Goal: Information Seeking & Learning: Learn about a topic

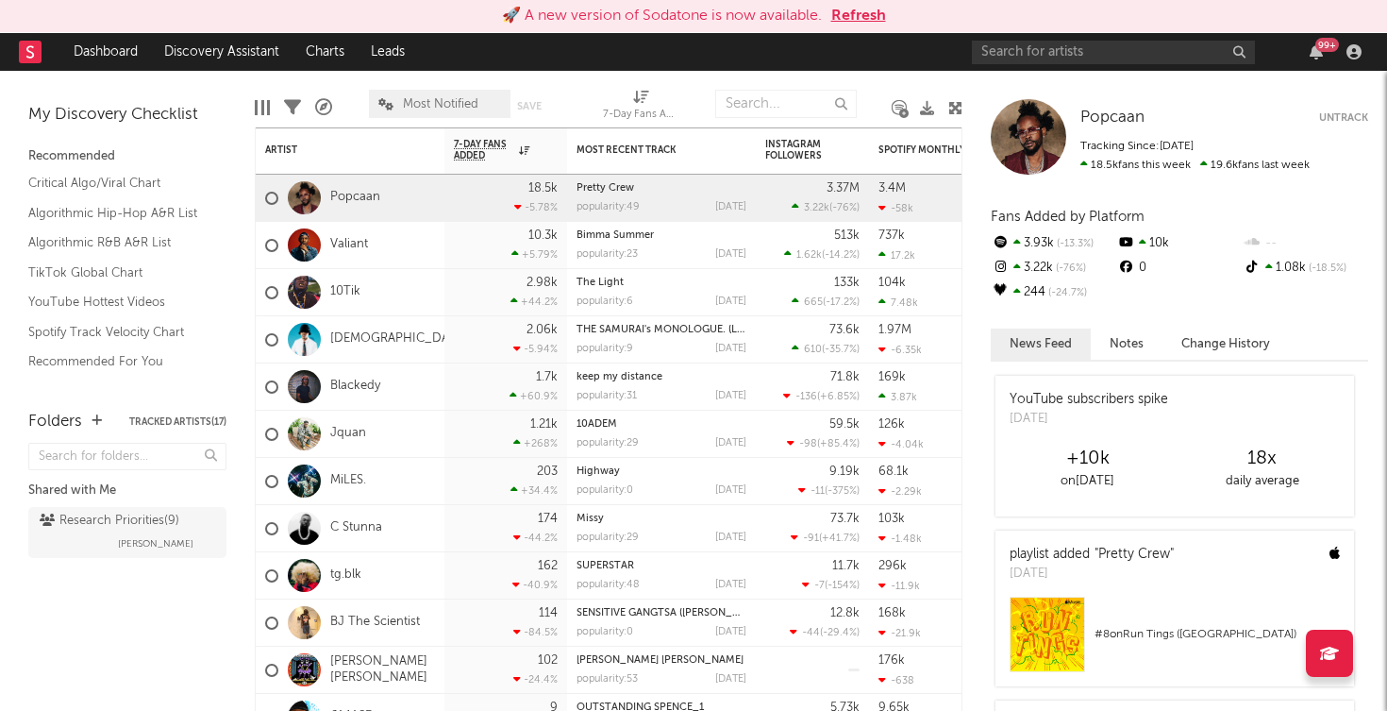
click at [1308, 59] on div "99 +" at bounding box center [1316, 51] width 28 height 15
click at [1316, 53] on icon "button" at bounding box center [1316, 51] width 13 height 15
click at [785, 57] on nav "Dashboard Discovery Assistant Charts Leads 99 +" at bounding box center [693, 52] width 1387 height 38
click at [122, 56] on link "Dashboard" at bounding box center [105, 52] width 91 height 38
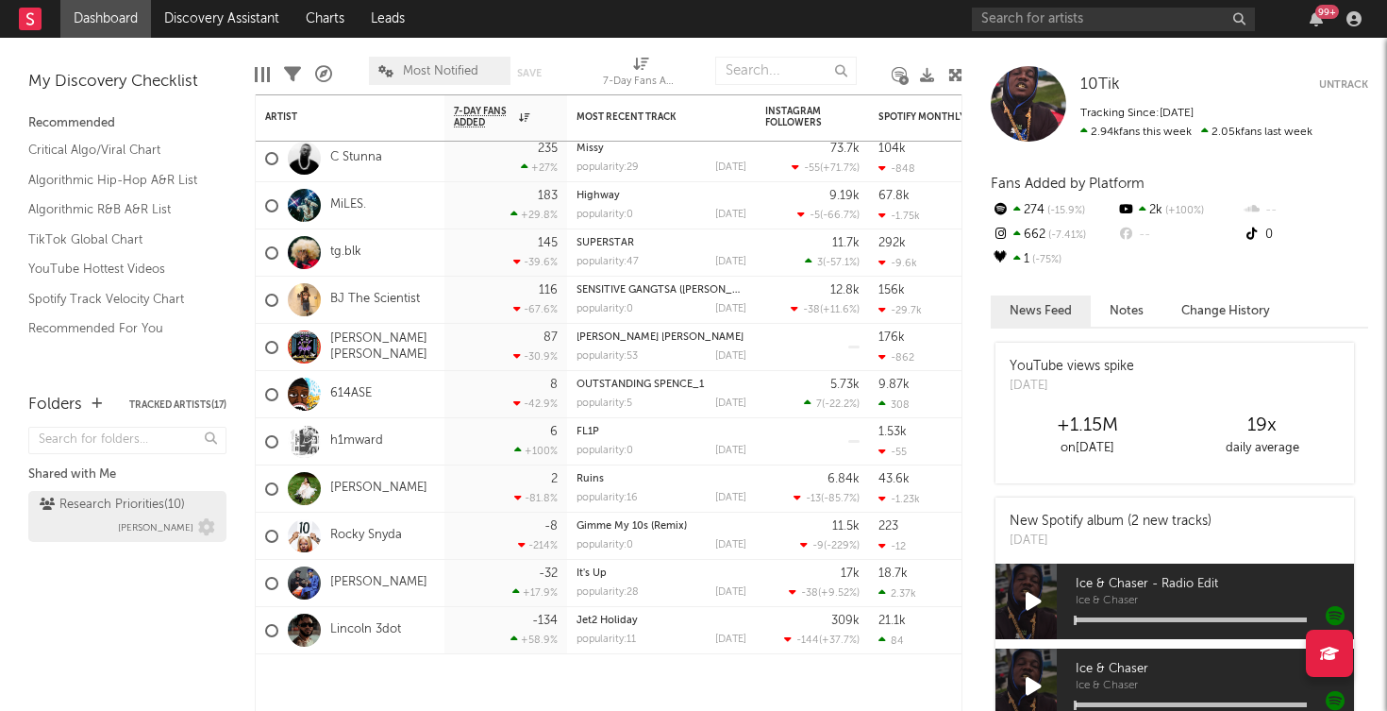
click at [113, 510] on div "Research Priorities ( 10 )" at bounding box center [112, 505] width 145 height 23
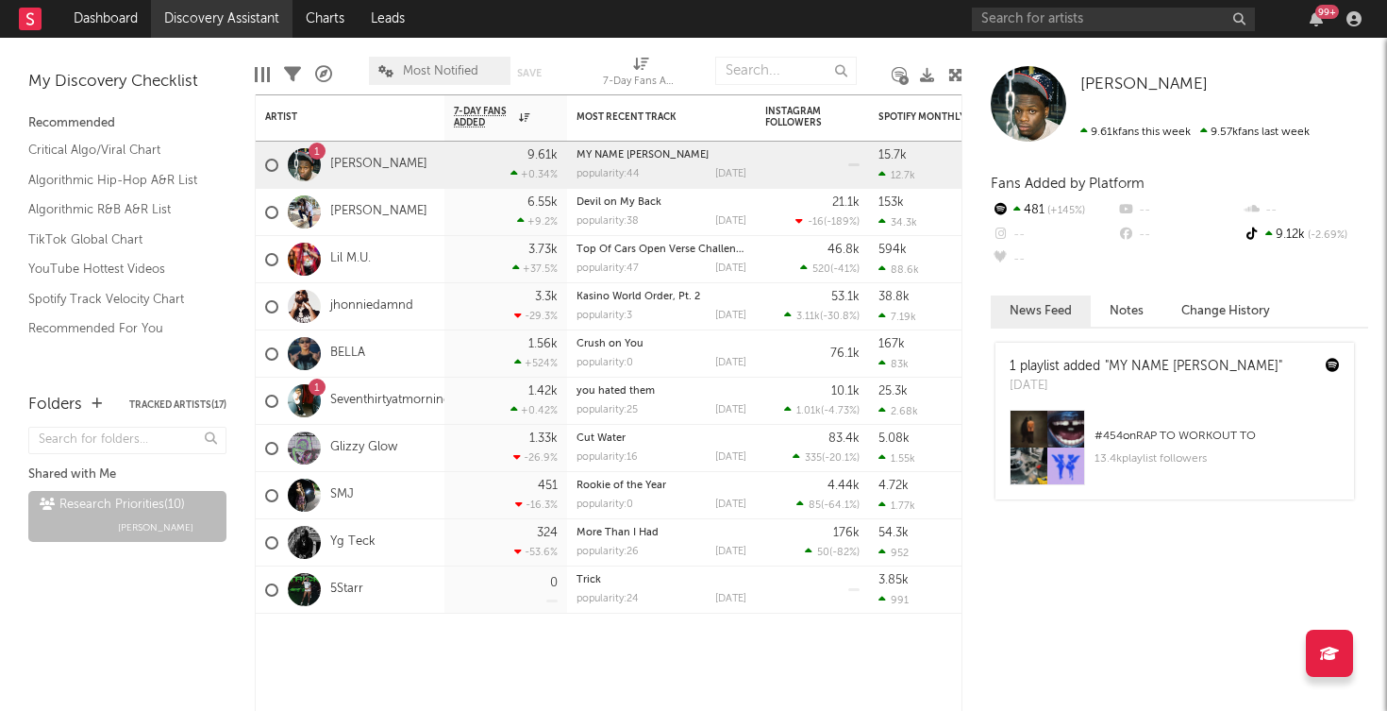
click at [226, 21] on link "Discovery Assistant" at bounding box center [222, 19] width 142 height 38
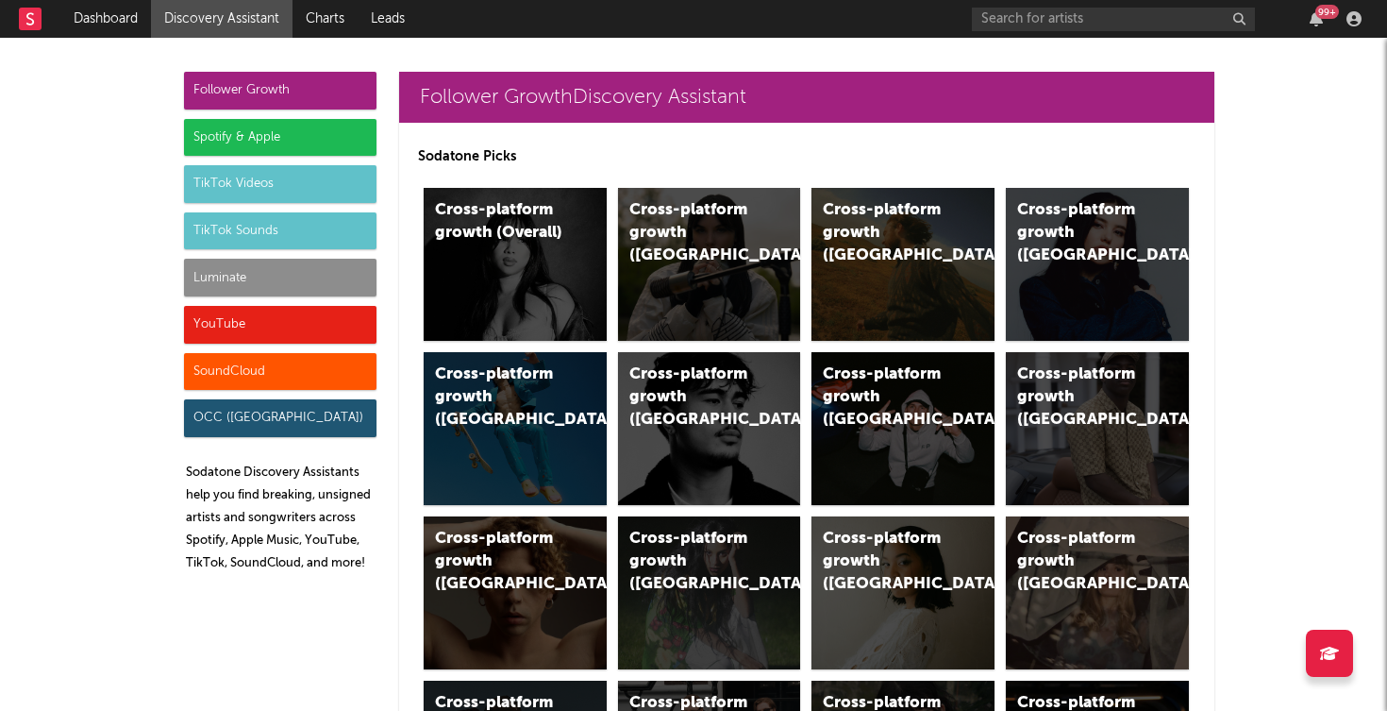
click at [260, 328] on div "YouTube" at bounding box center [280, 325] width 193 height 38
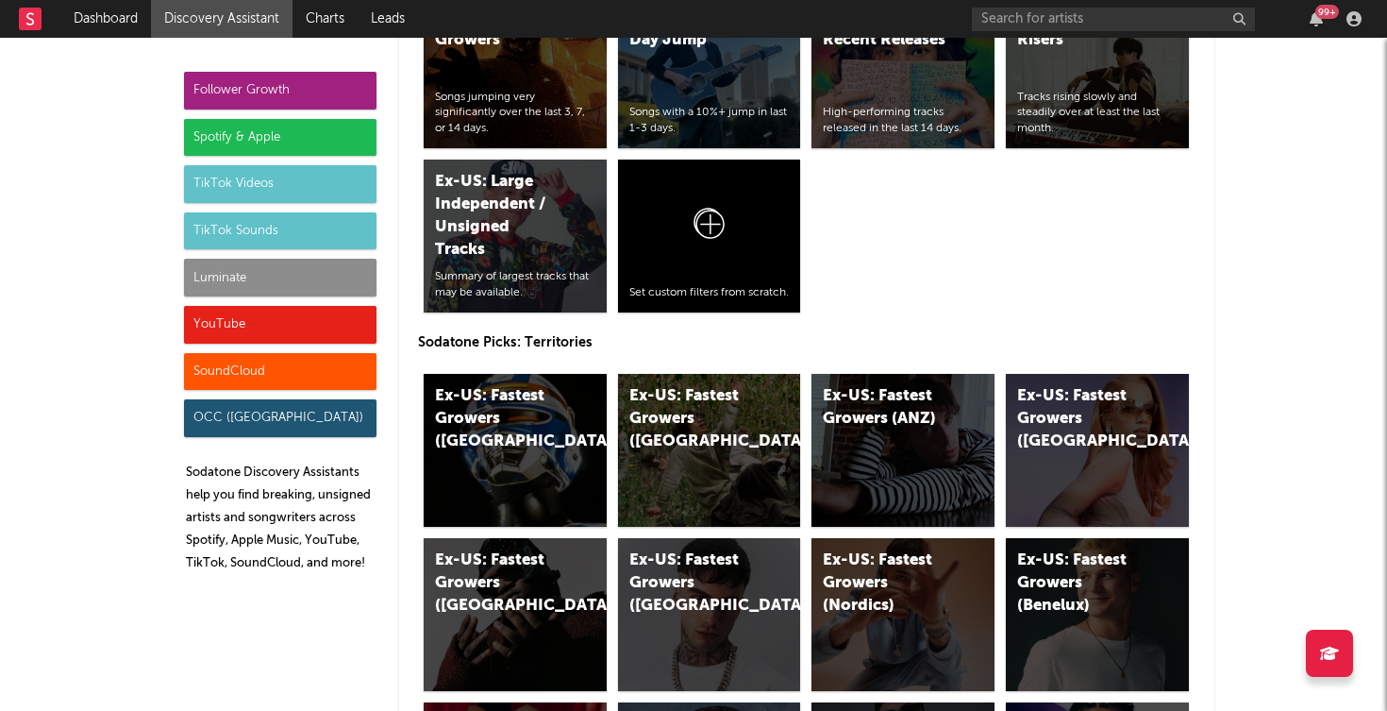
scroll to position [10615, 0]
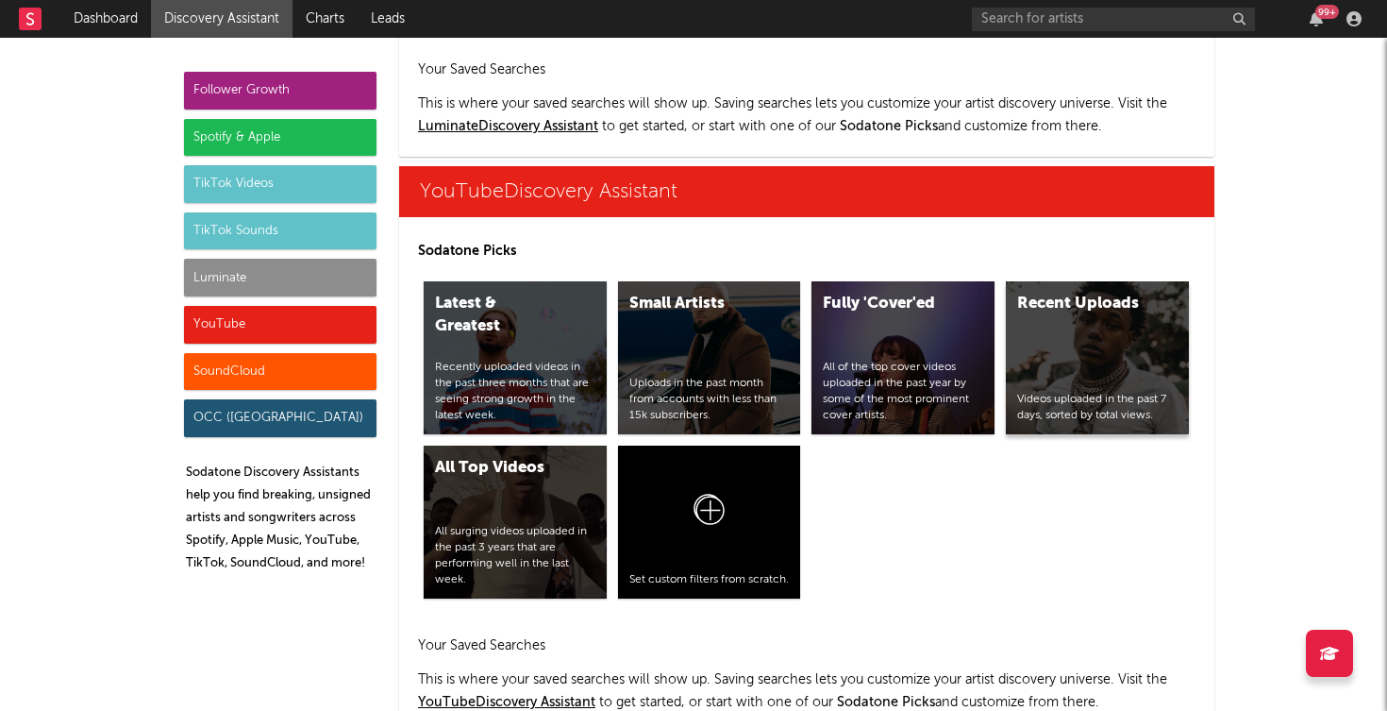
click at [1026, 281] on div "Recent Uploads Videos uploaded in the past 7 days, sorted by total views." at bounding box center [1097, 357] width 183 height 153
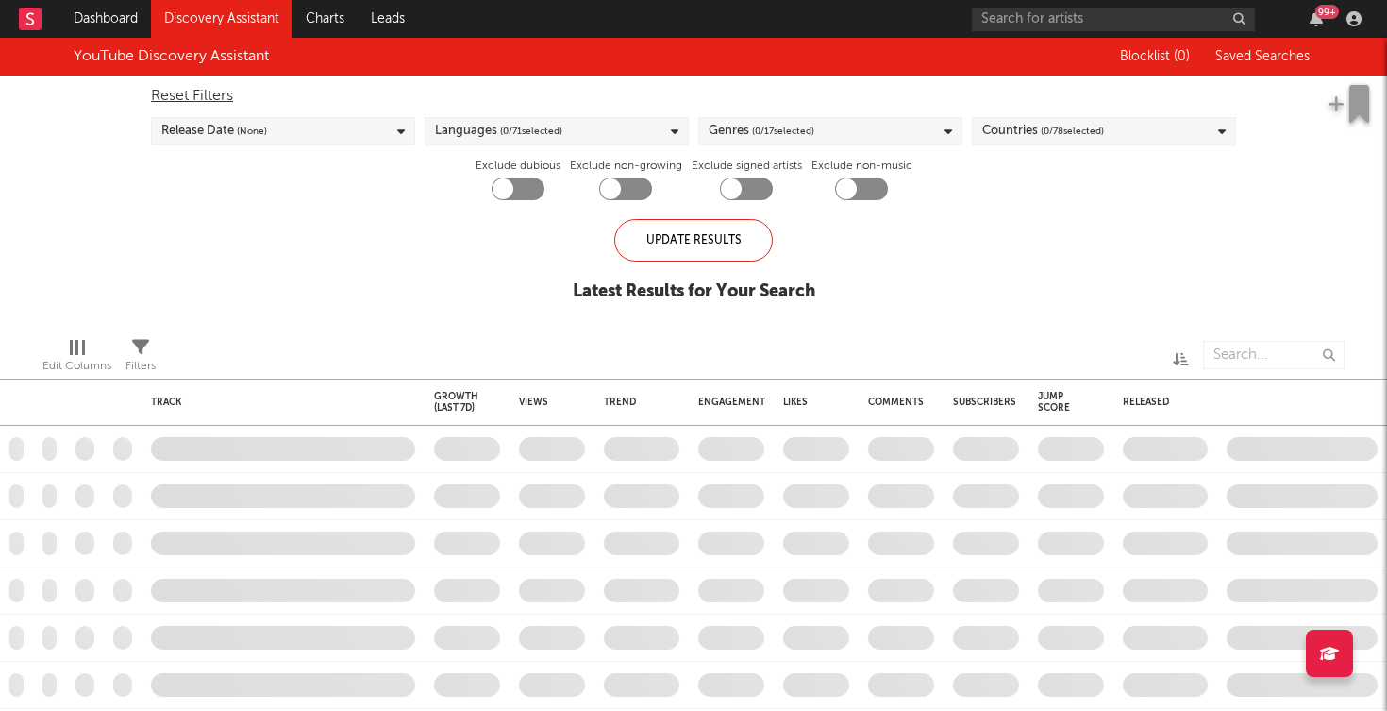
checkbox input "true"
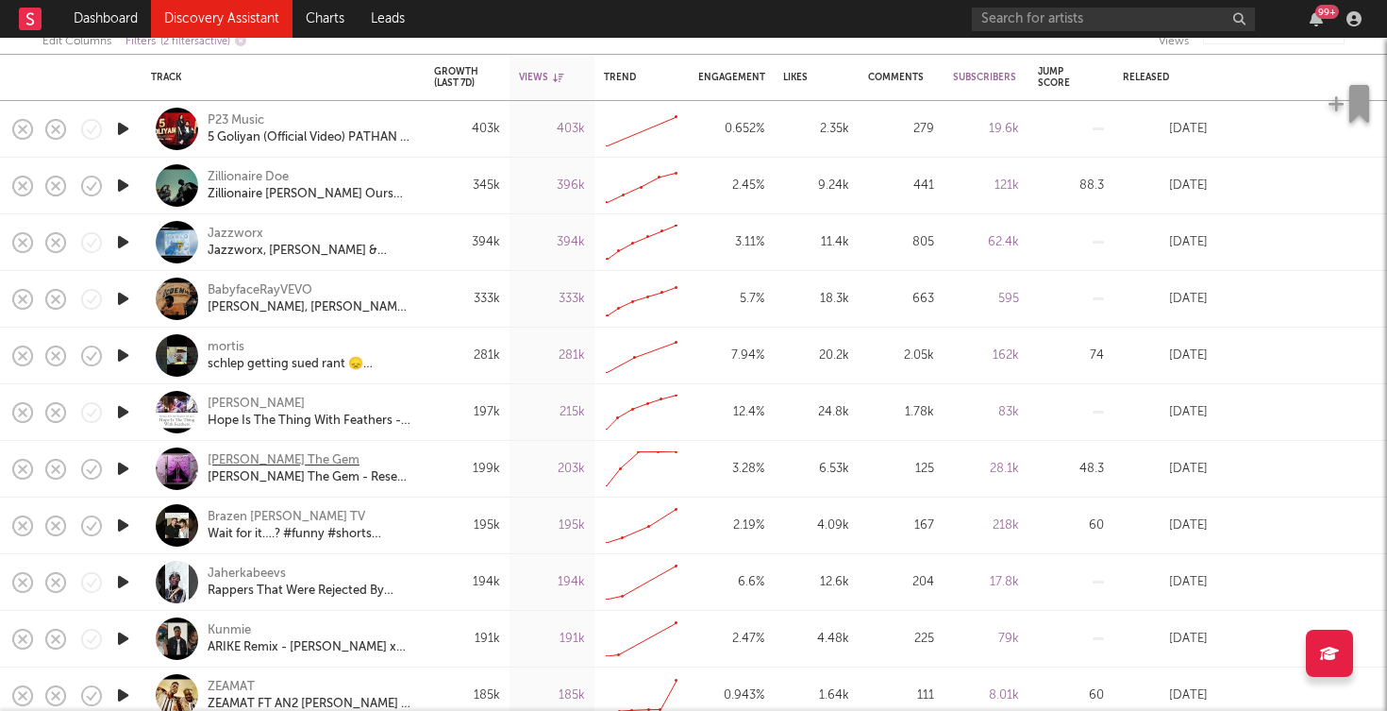
click at [286, 459] on div "[PERSON_NAME] The Gem" at bounding box center [284, 460] width 152 height 17
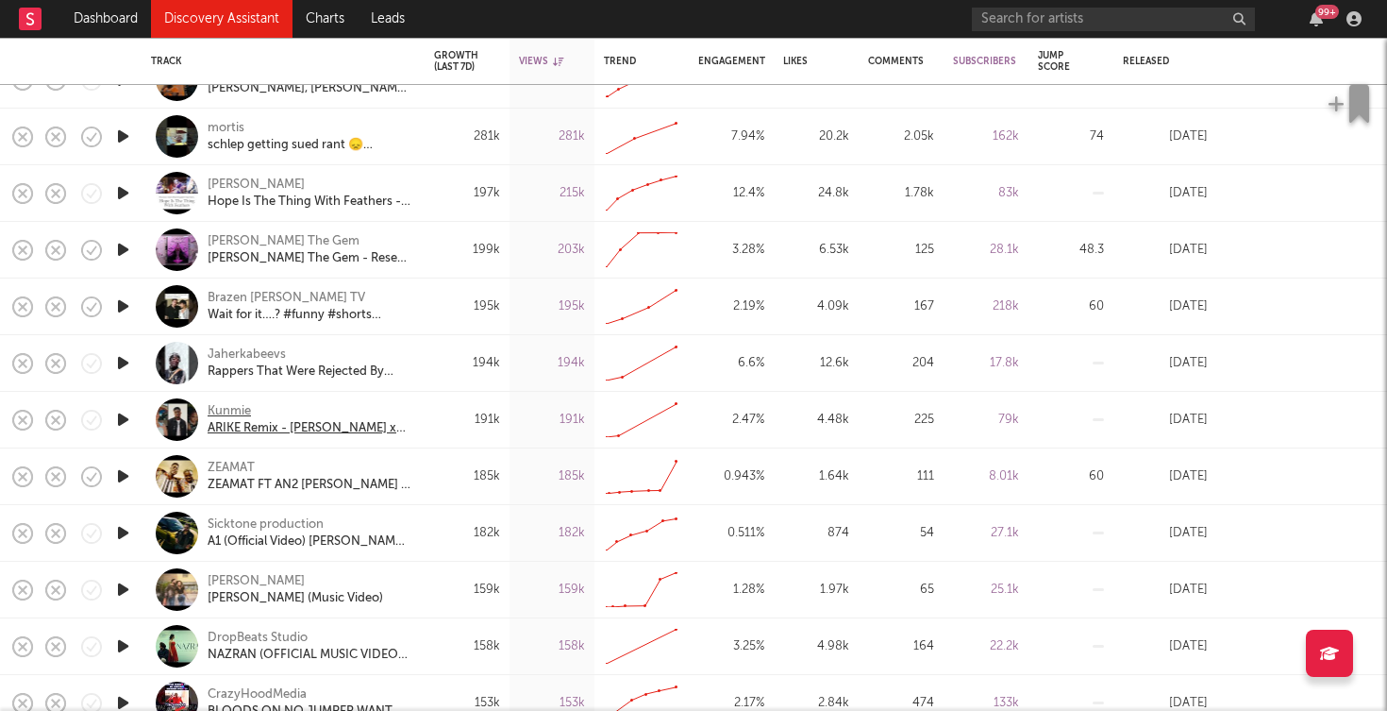
click at [236, 407] on div "Kunmie" at bounding box center [309, 411] width 203 height 17
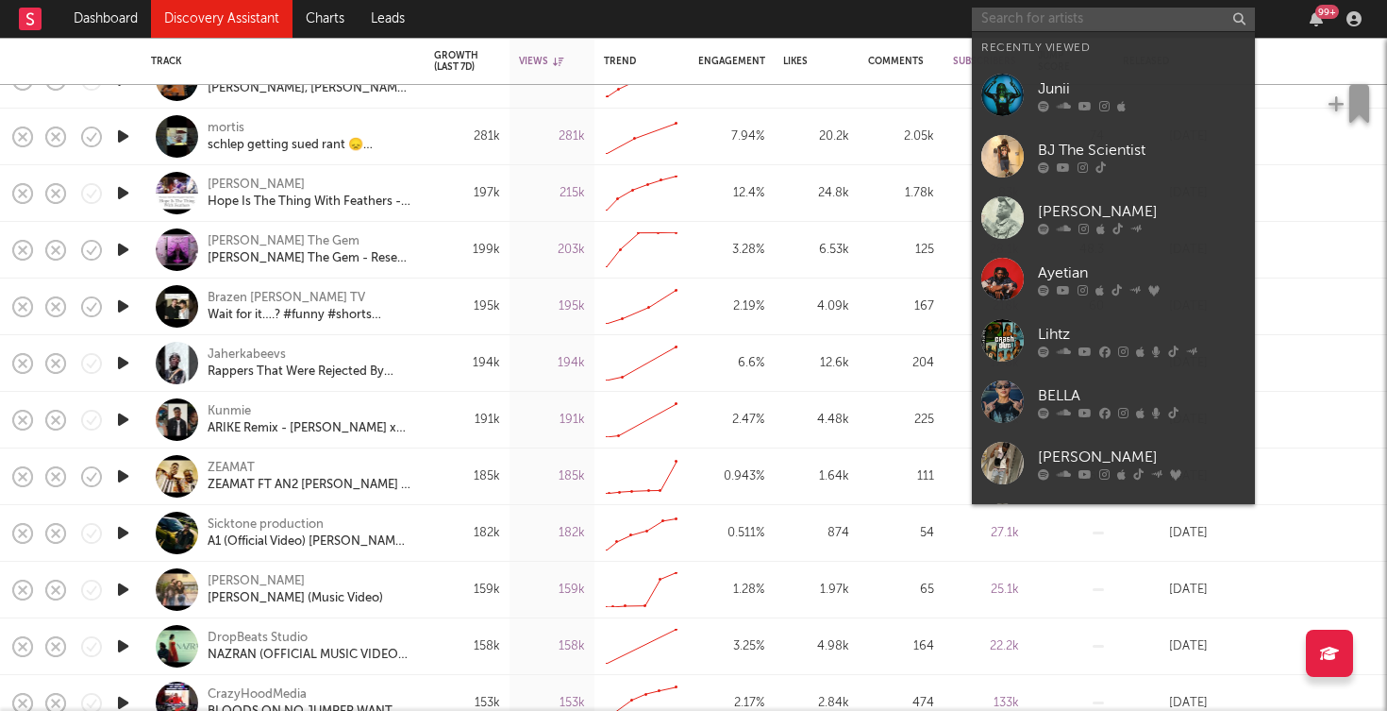
click at [989, 21] on input "text" at bounding box center [1113, 20] width 283 height 24
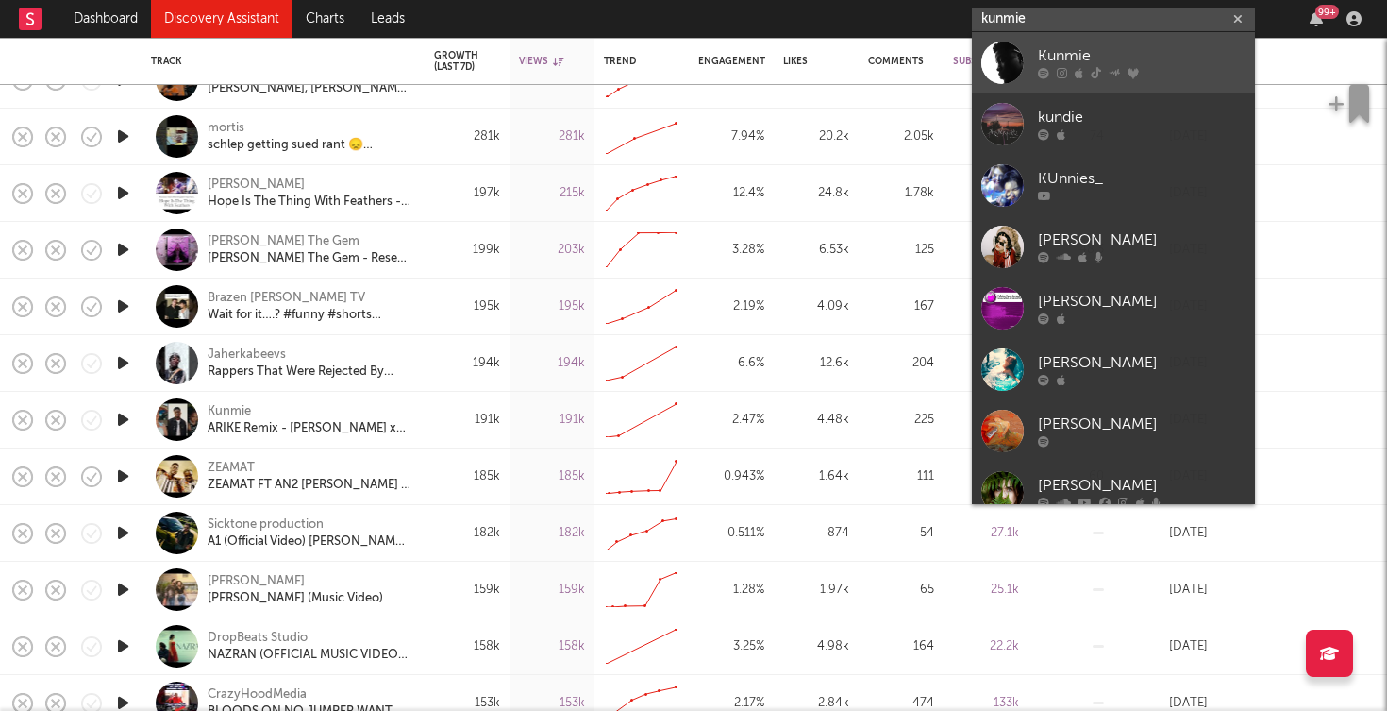
type input "kunmie"
click at [1051, 46] on div "Kunmie" at bounding box center [1142, 56] width 208 height 23
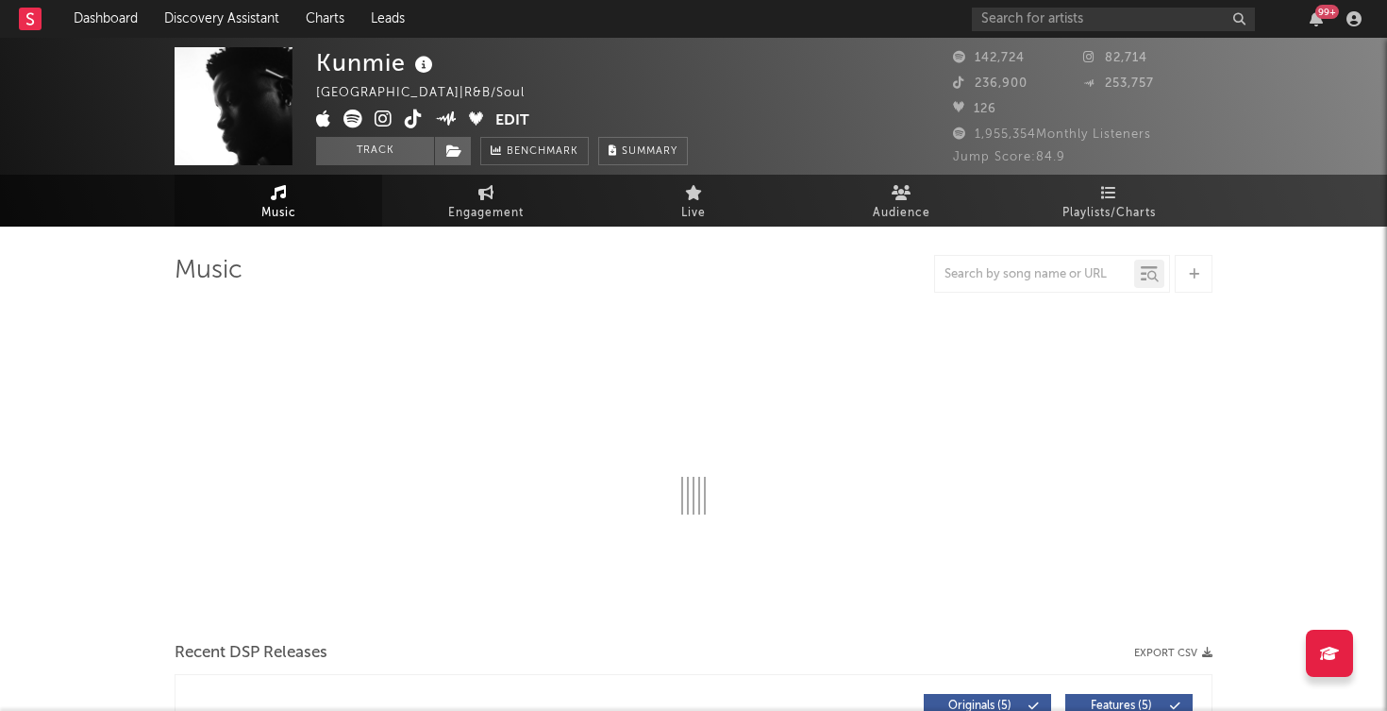
select select "6m"
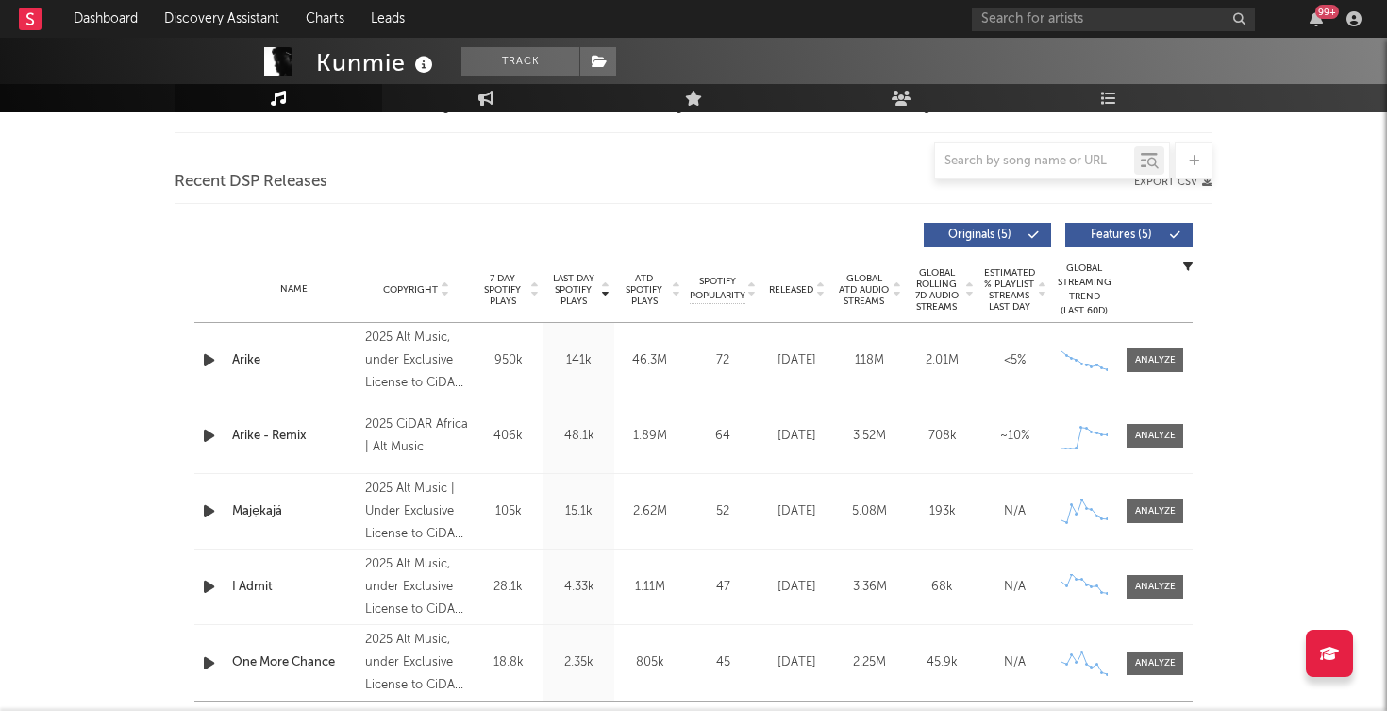
scroll to position [624, 0]
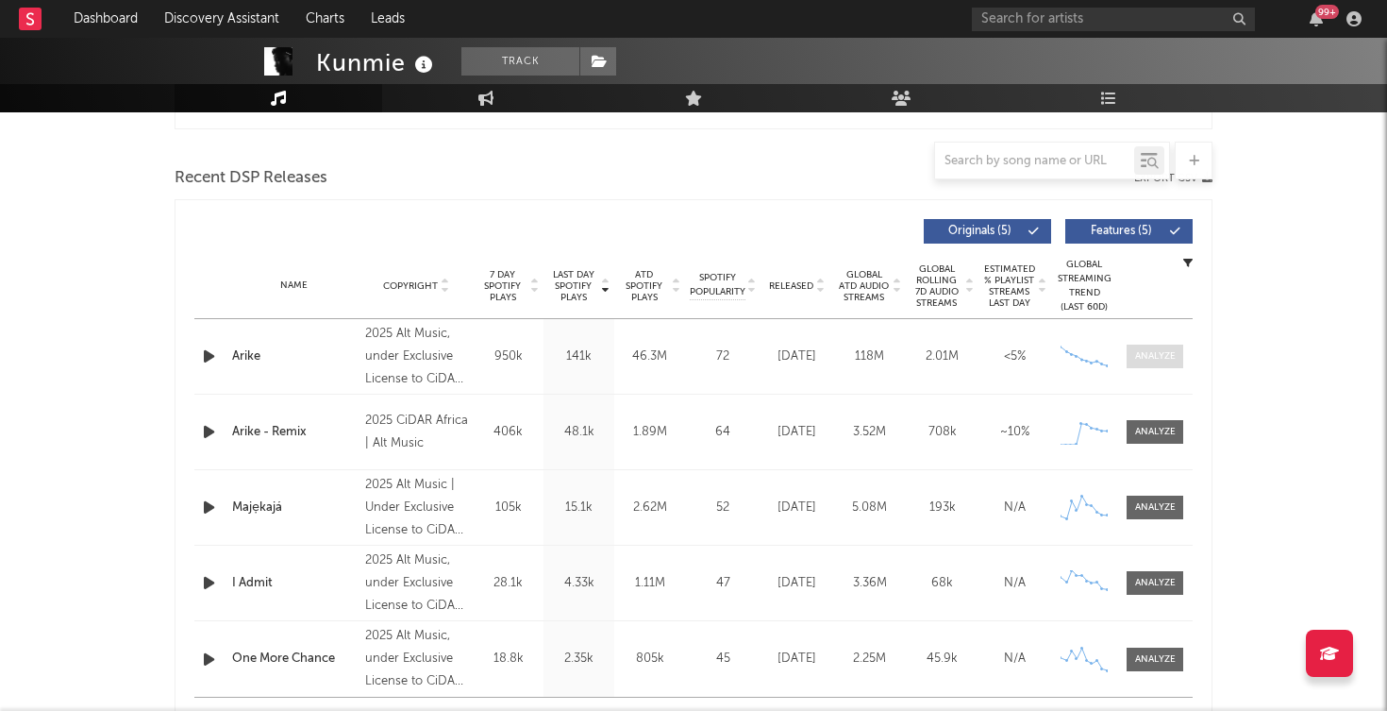
click at [1153, 354] on div at bounding box center [1155, 356] width 41 height 14
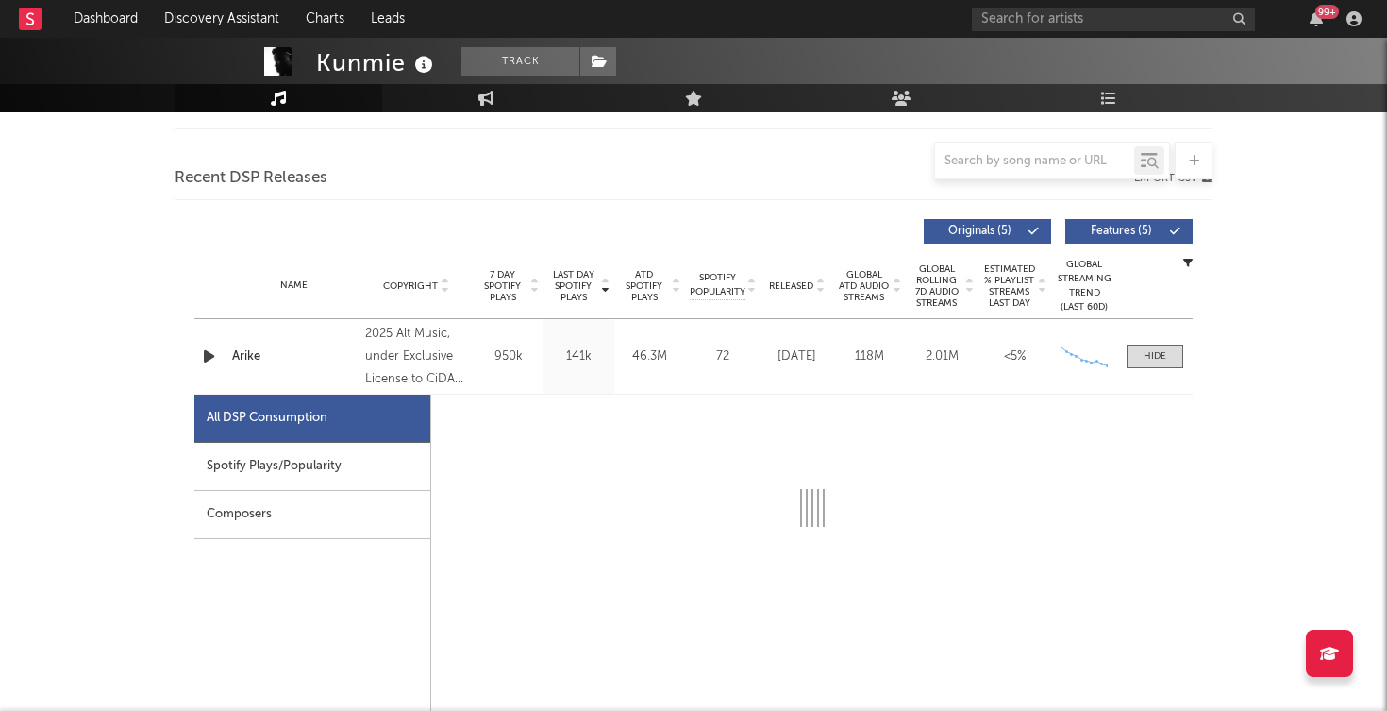
select select "6m"
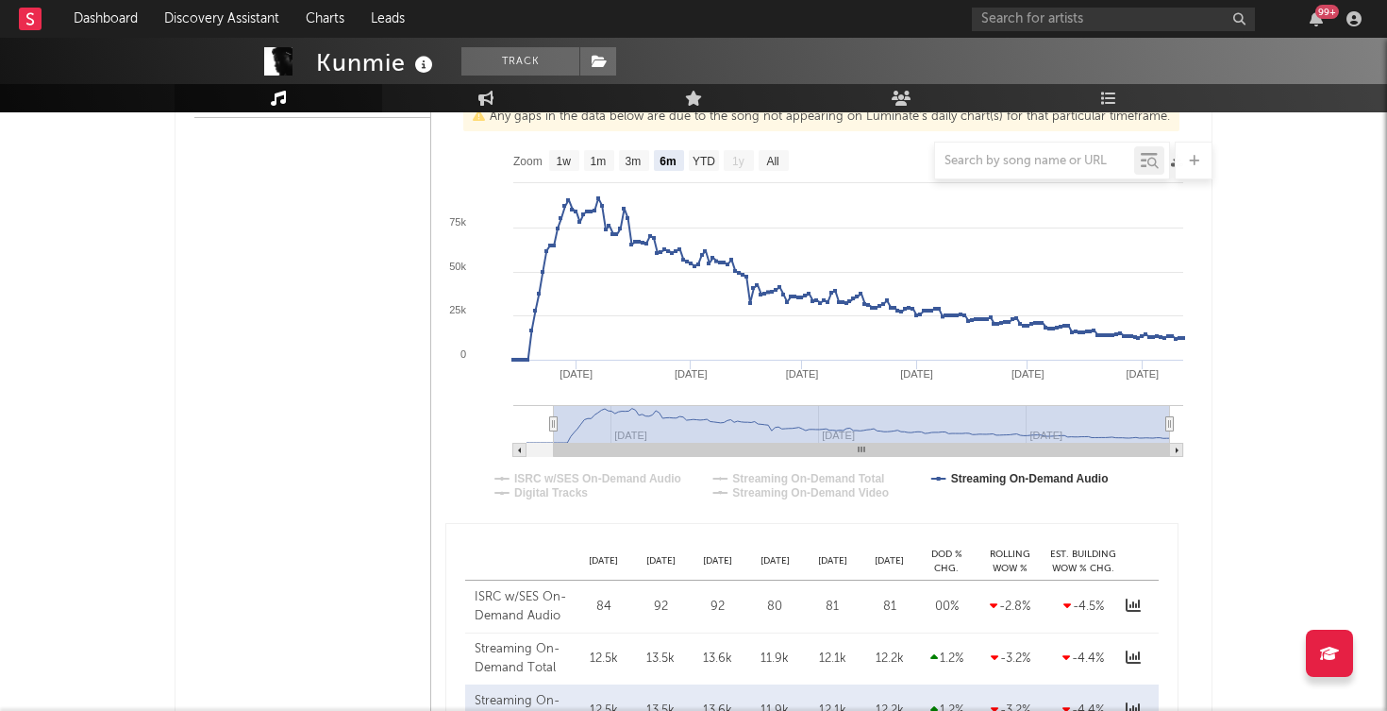
scroll to position [1054, 0]
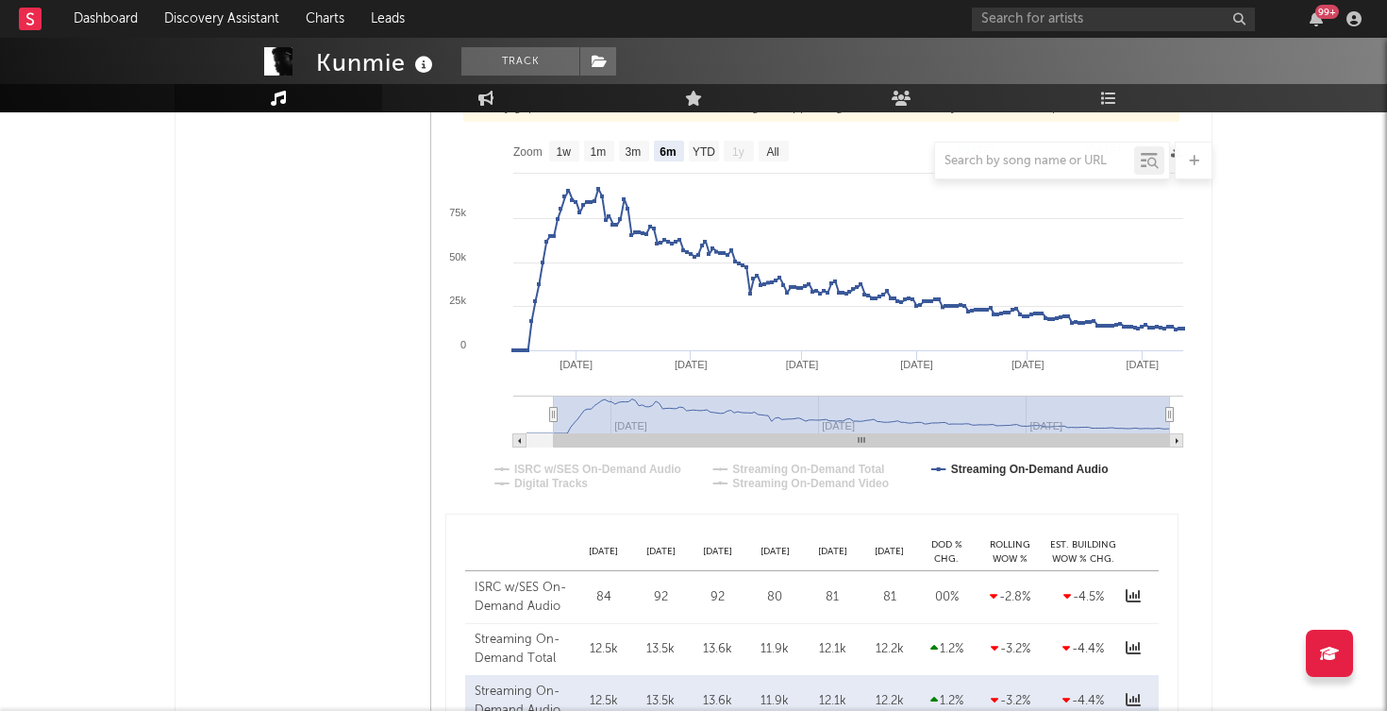
click at [605, 547] on div "[DATE]" at bounding box center [604, 552] width 58 height 14
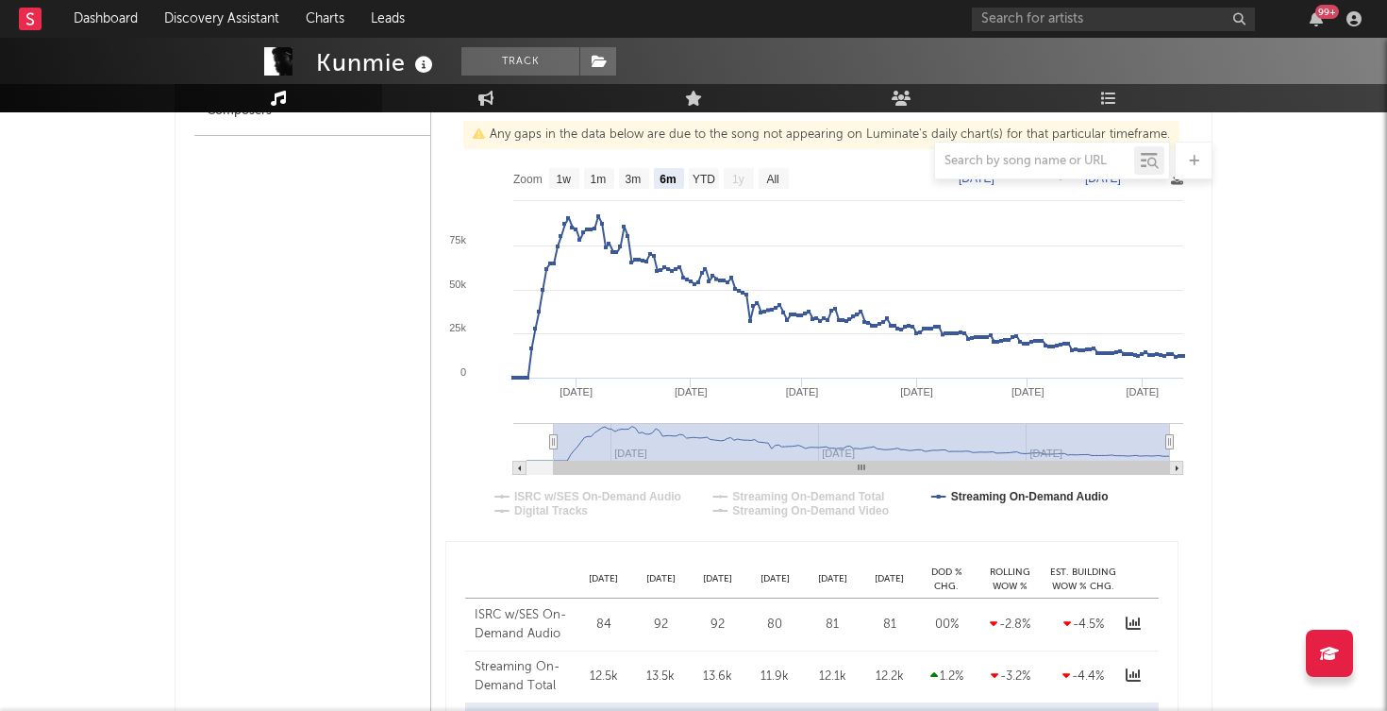
scroll to position [963, 0]
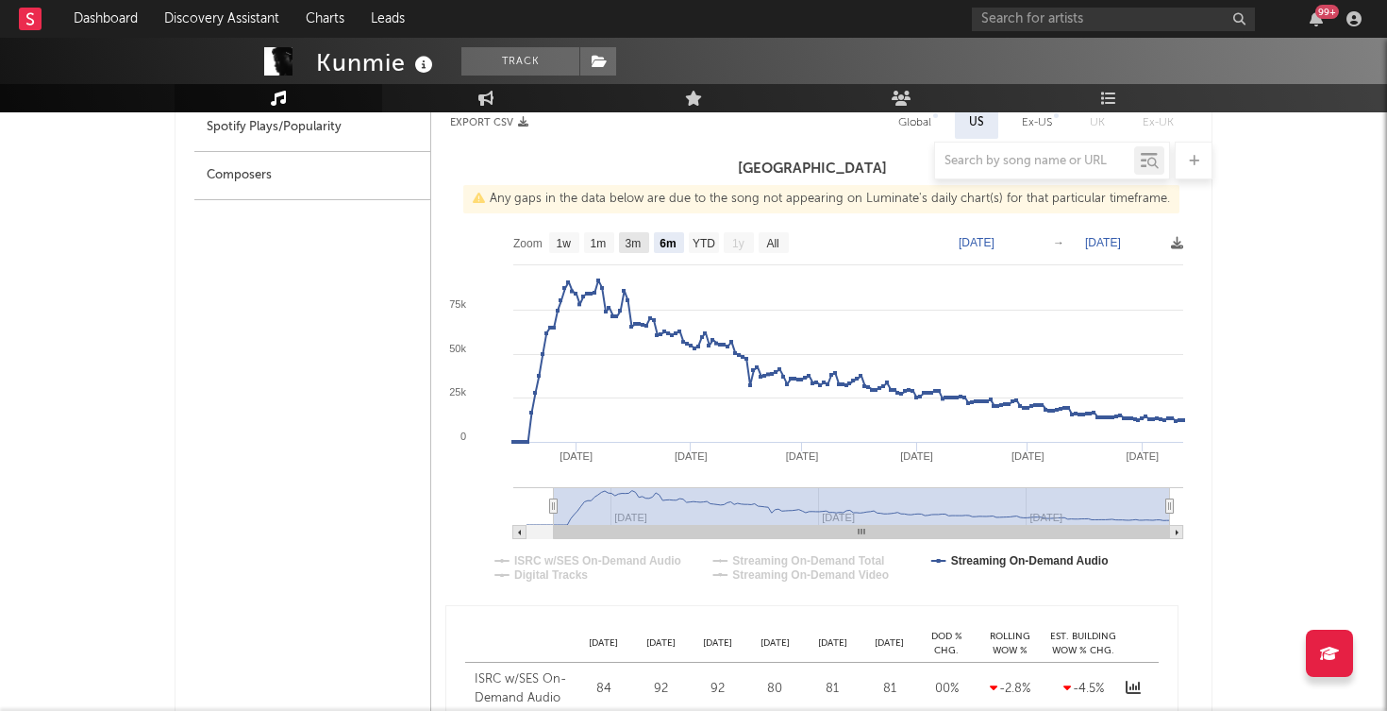
click at [631, 239] on text "3m" at bounding box center [634, 243] width 16 height 13
select select "3m"
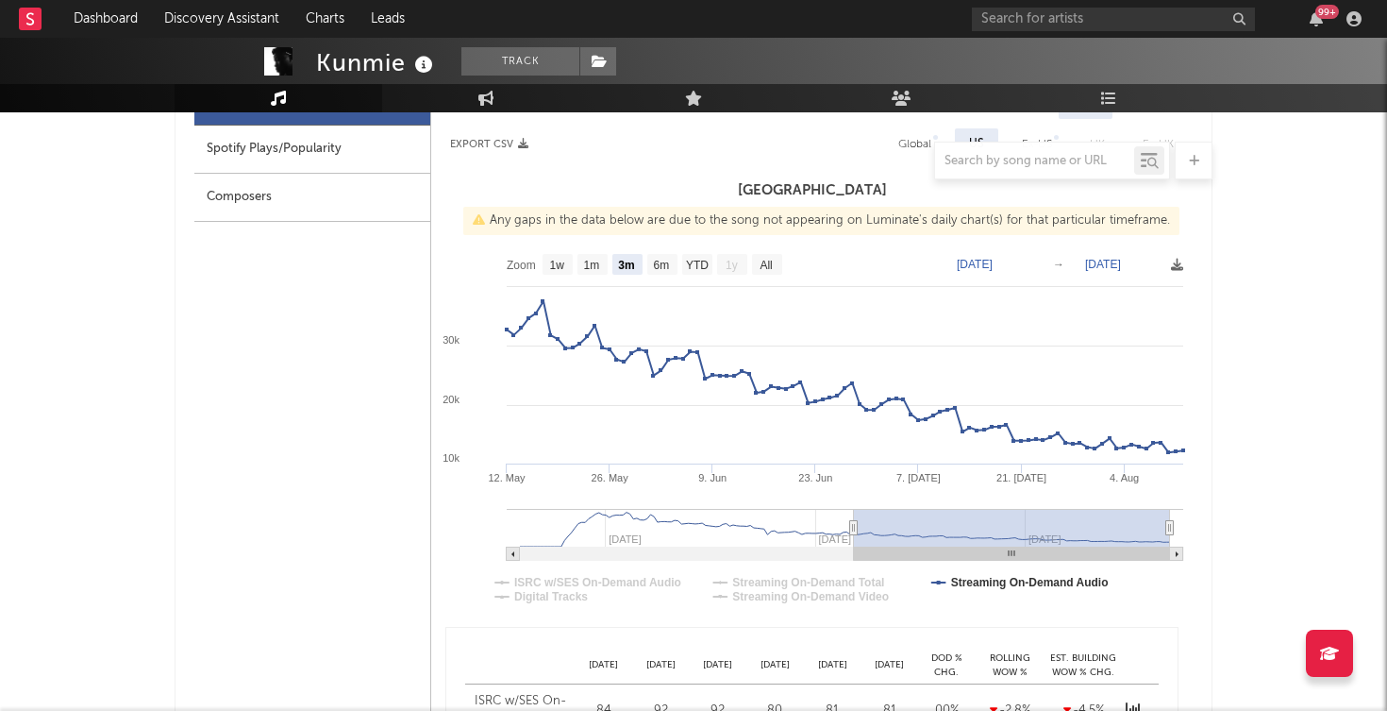
scroll to position [921, 0]
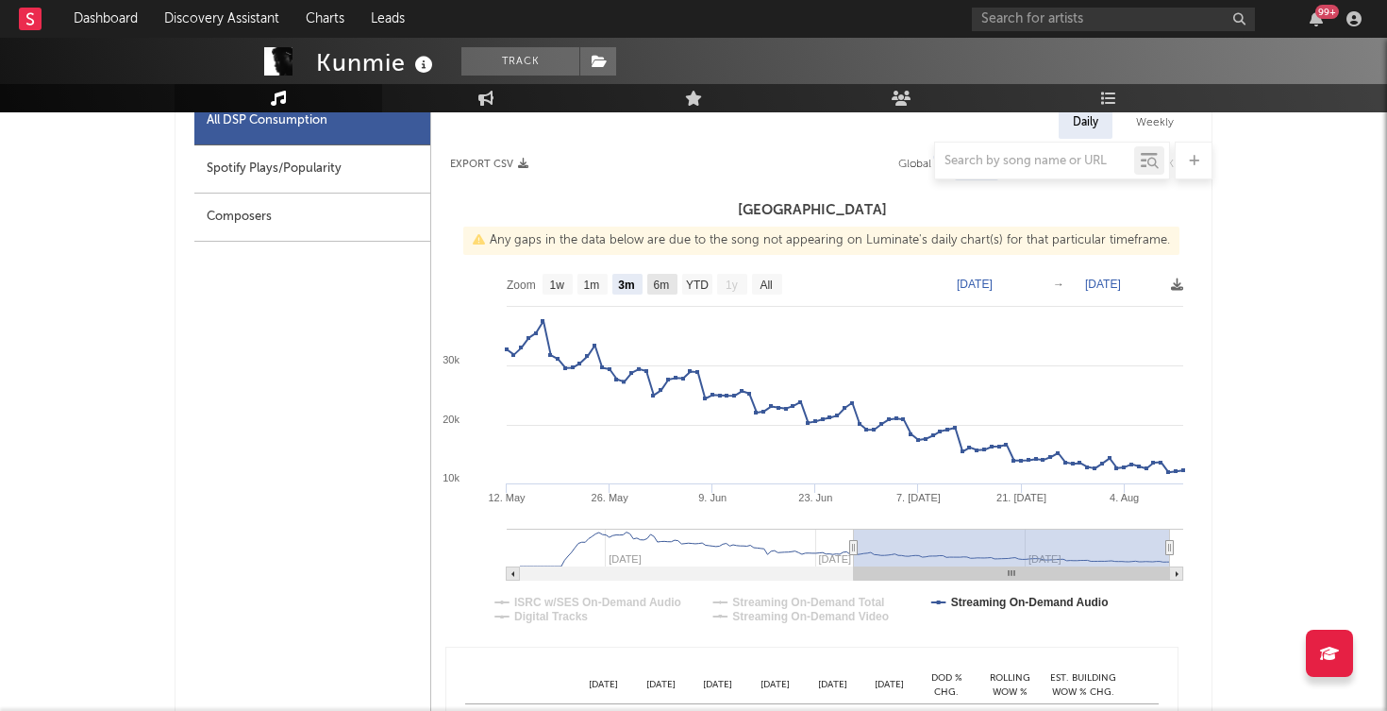
click at [649, 284] on rect at bounding box center [662, 284] width 30 height 21
select select "All"
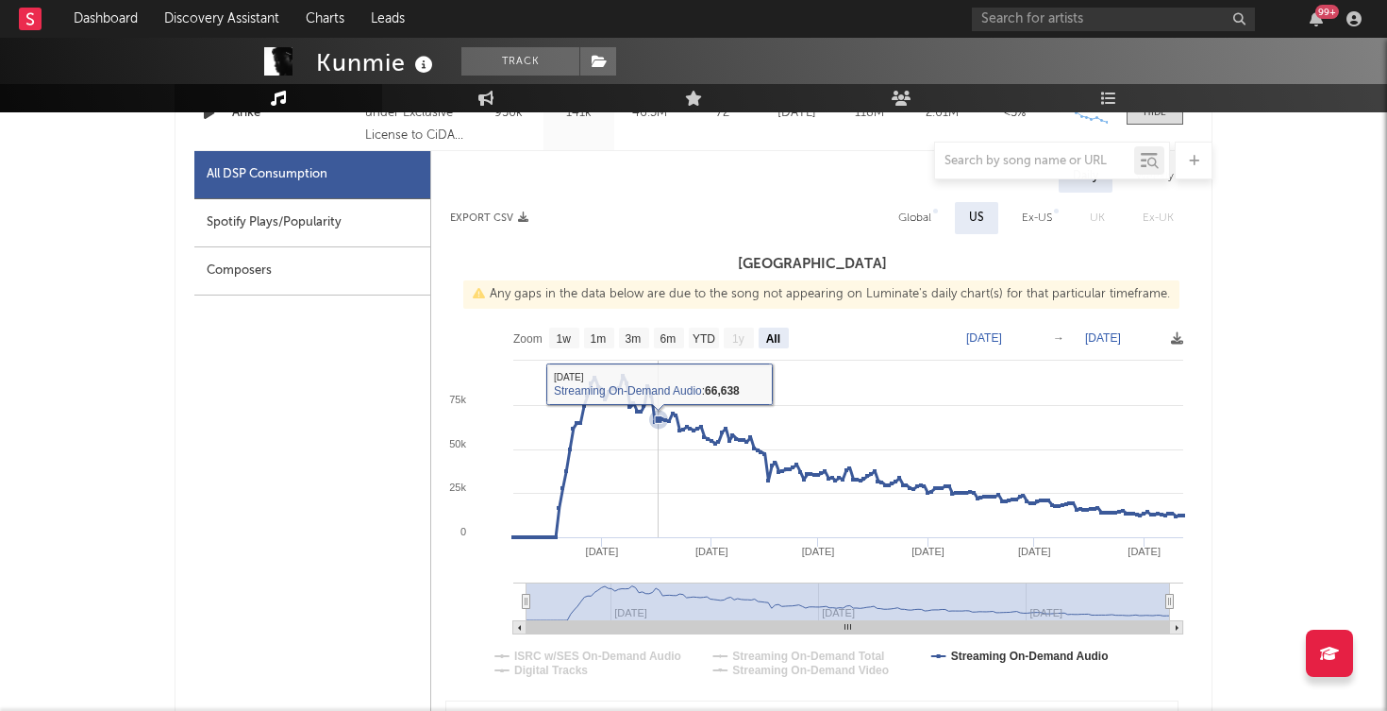
scroll to position [861, 0]
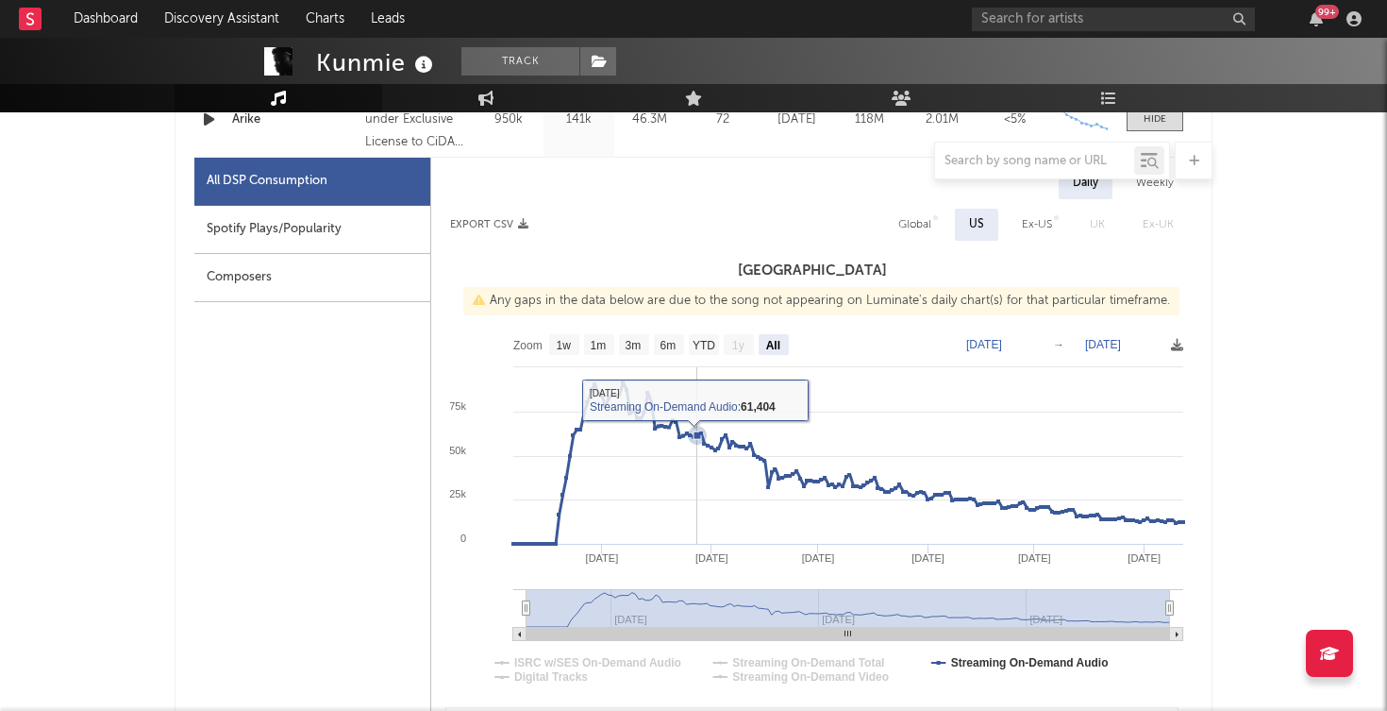
click at [697, 421] on rect at bounding box center [812, 514] width 762 height 378
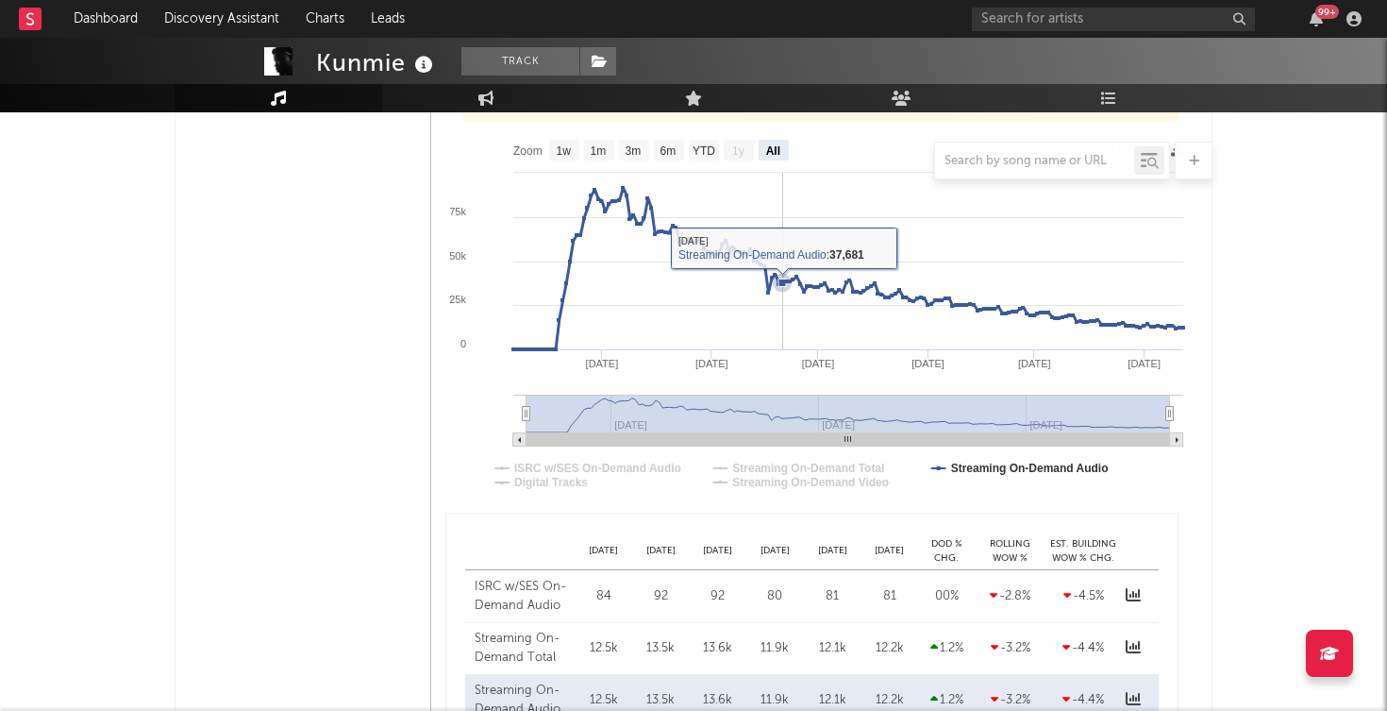
scroll to position [1057, 0]
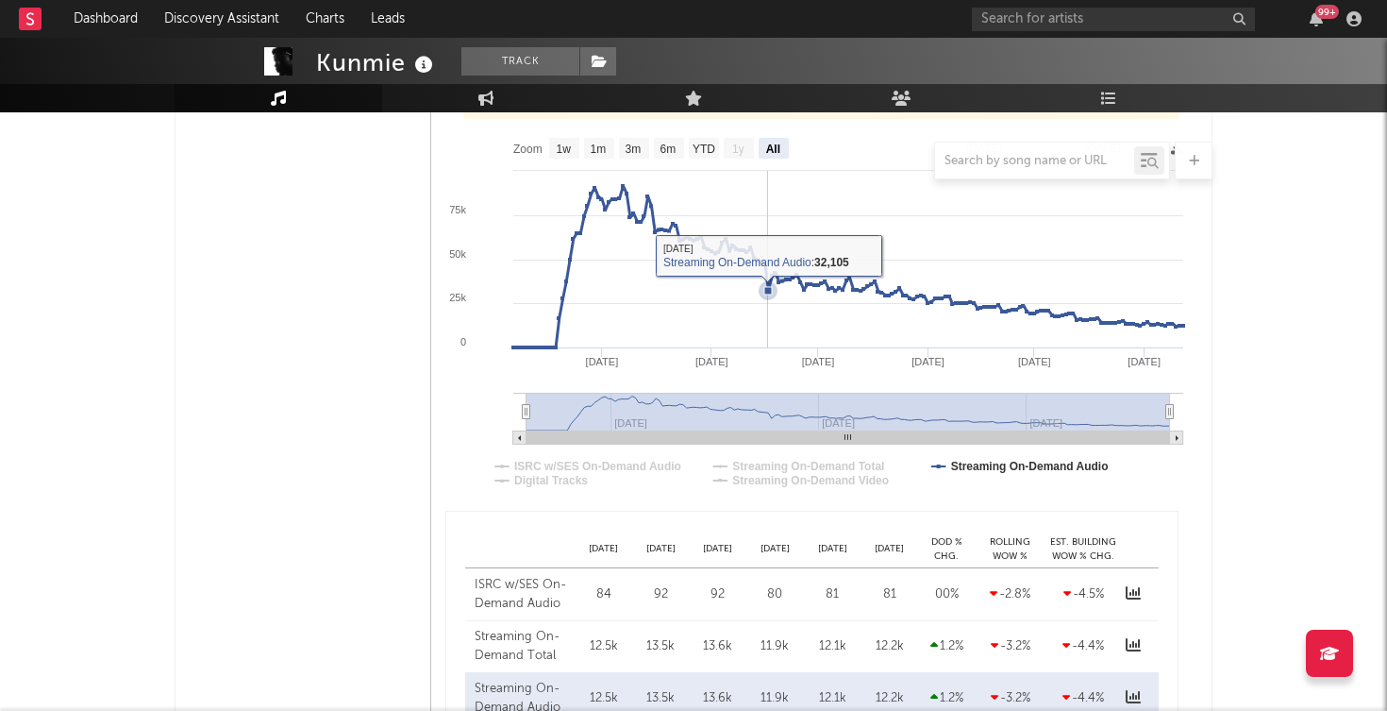
click at [770, 279] on icon at bounding box center [848, 266] width 670 height 161
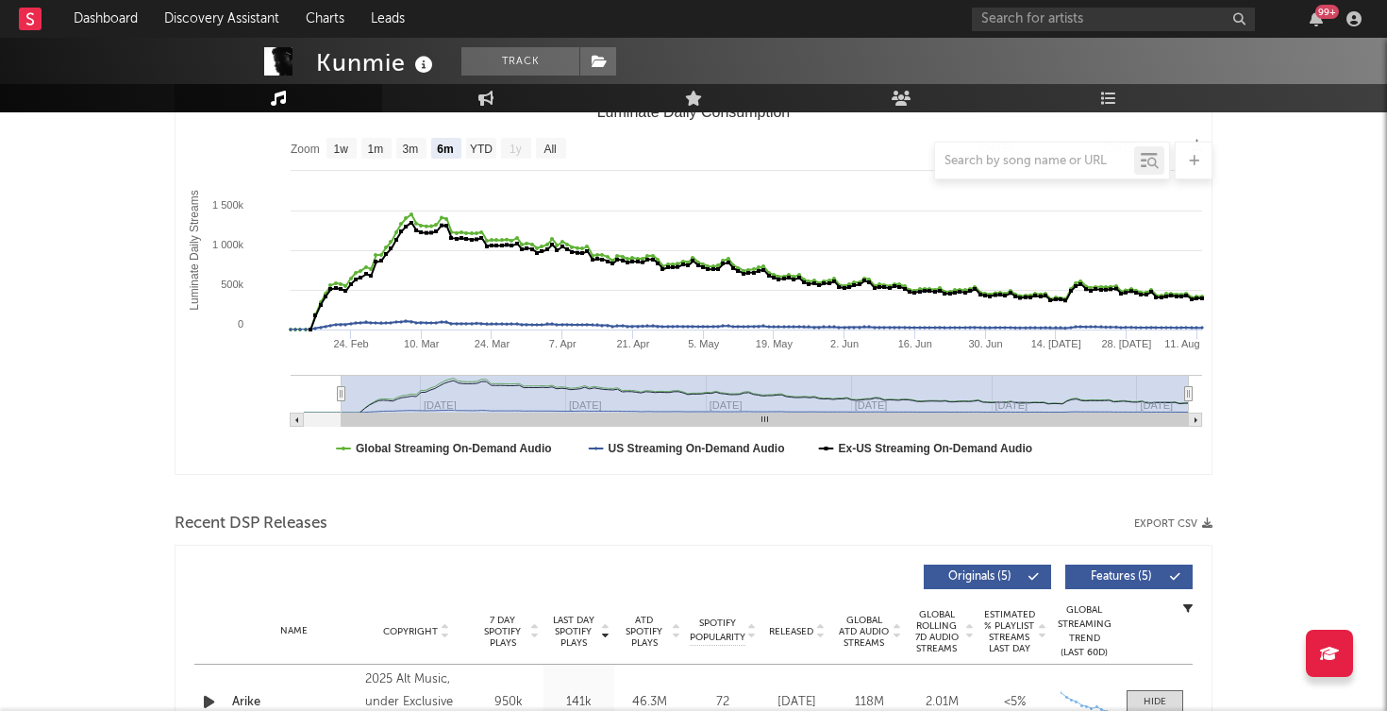
scroll to position [0, 0]
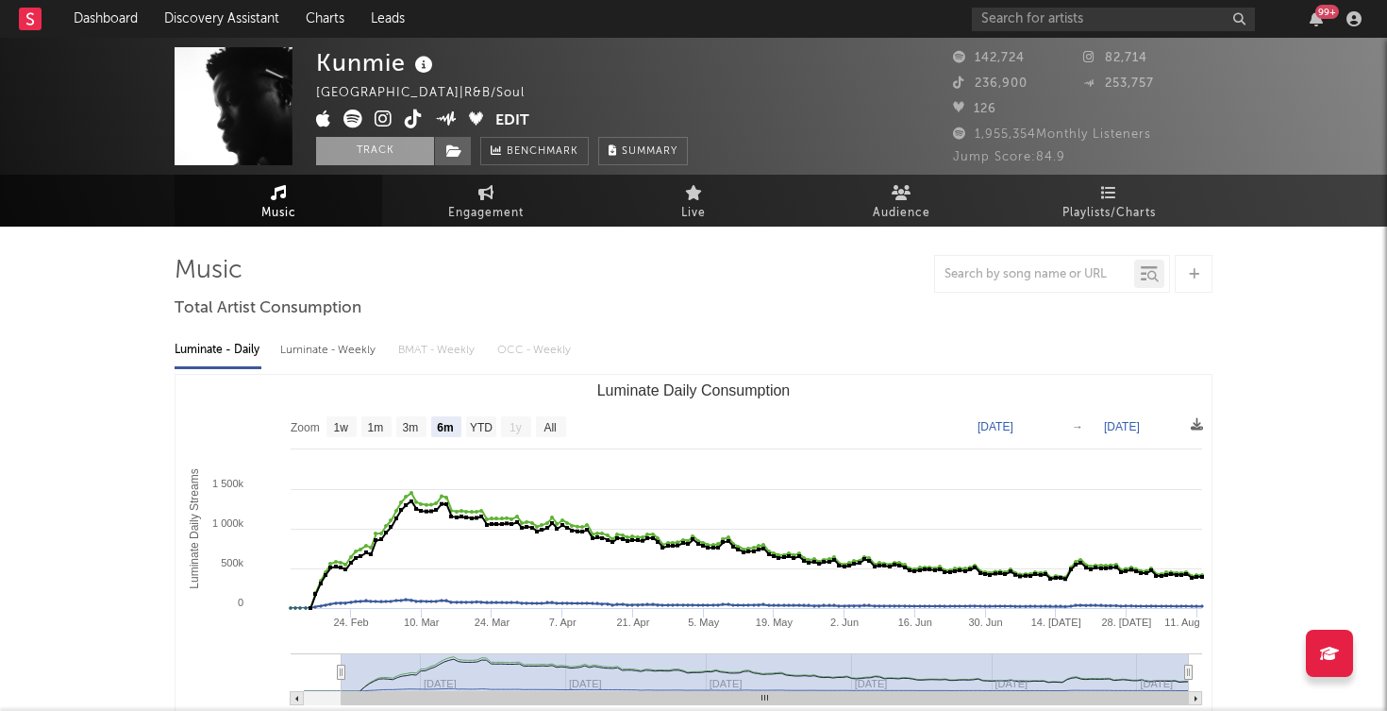
click at [383, 149] on button "Track" at bounding box center [375, 151] width 118 height 28
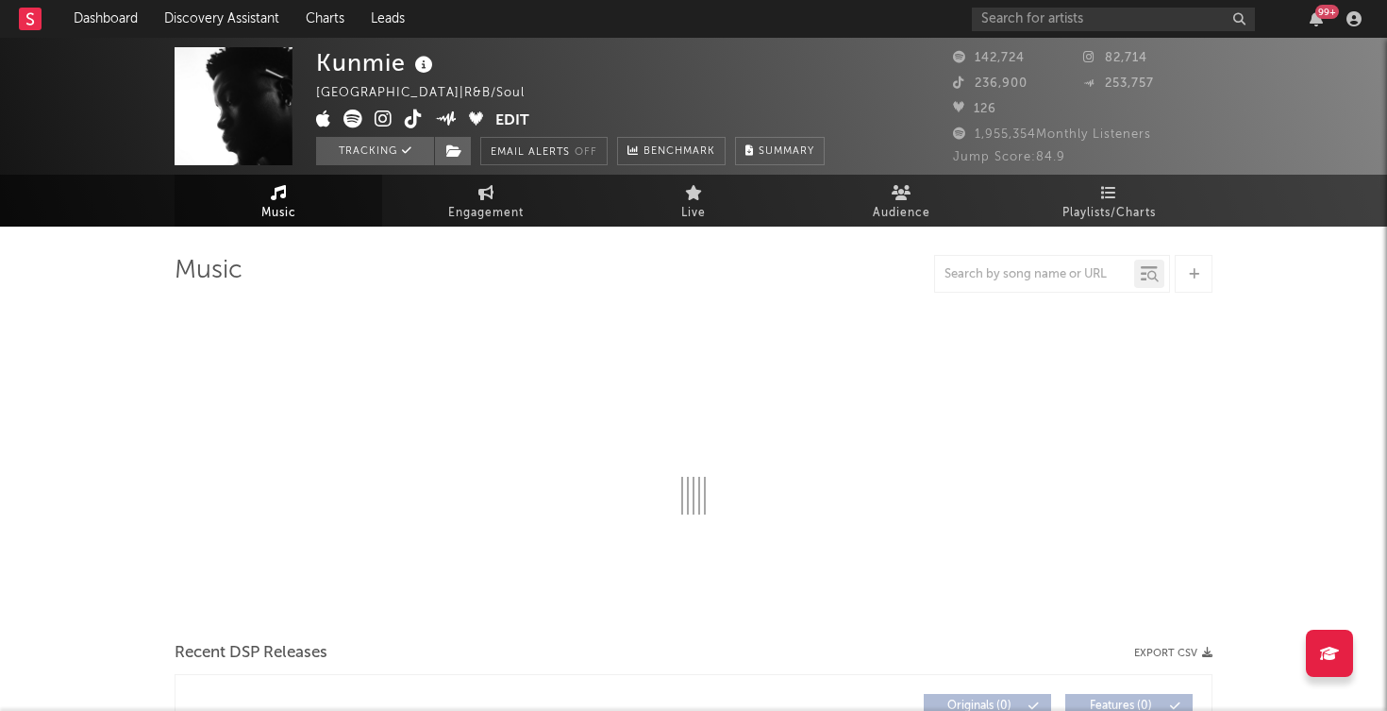
select select "6m"
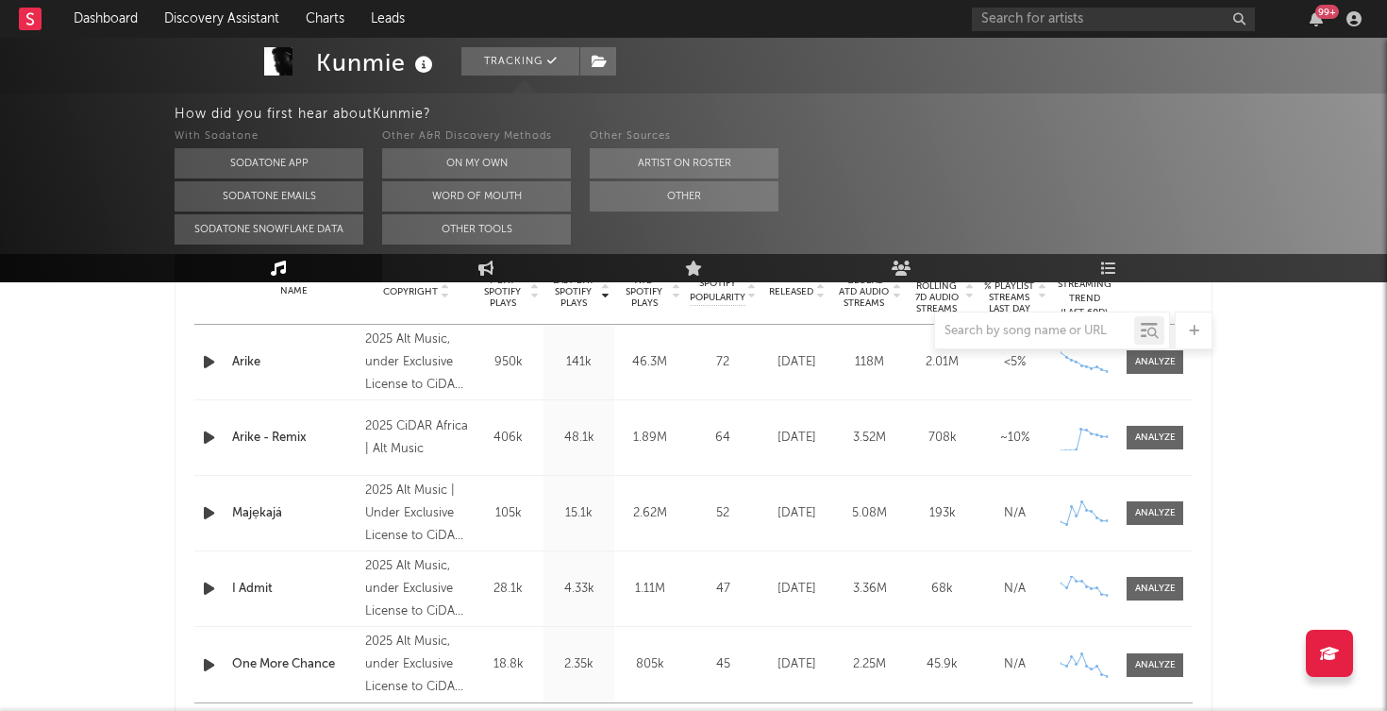
scroll to position [785, 0]
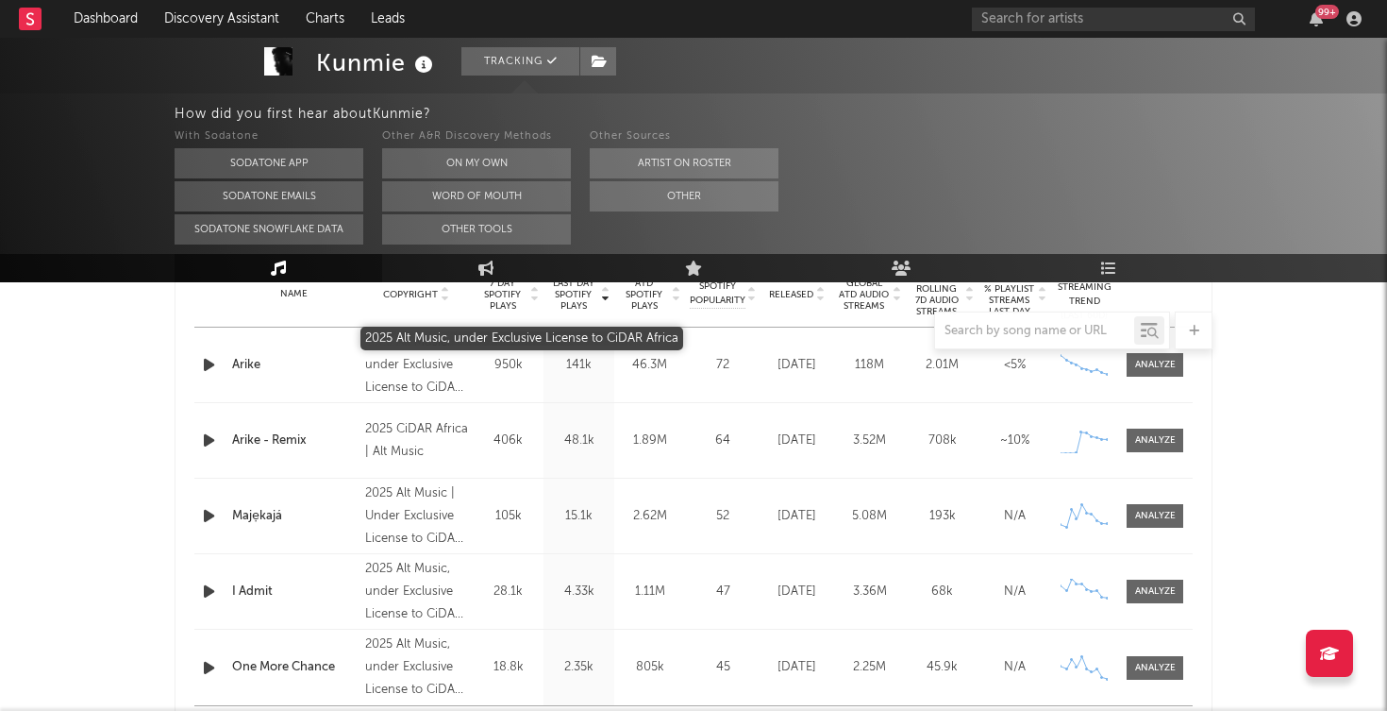
click at [425, 379] on div "2025 Alt Music, under Exclusive License to CiDAR Africa" at bounding box center [416, 365] width 103 height 68
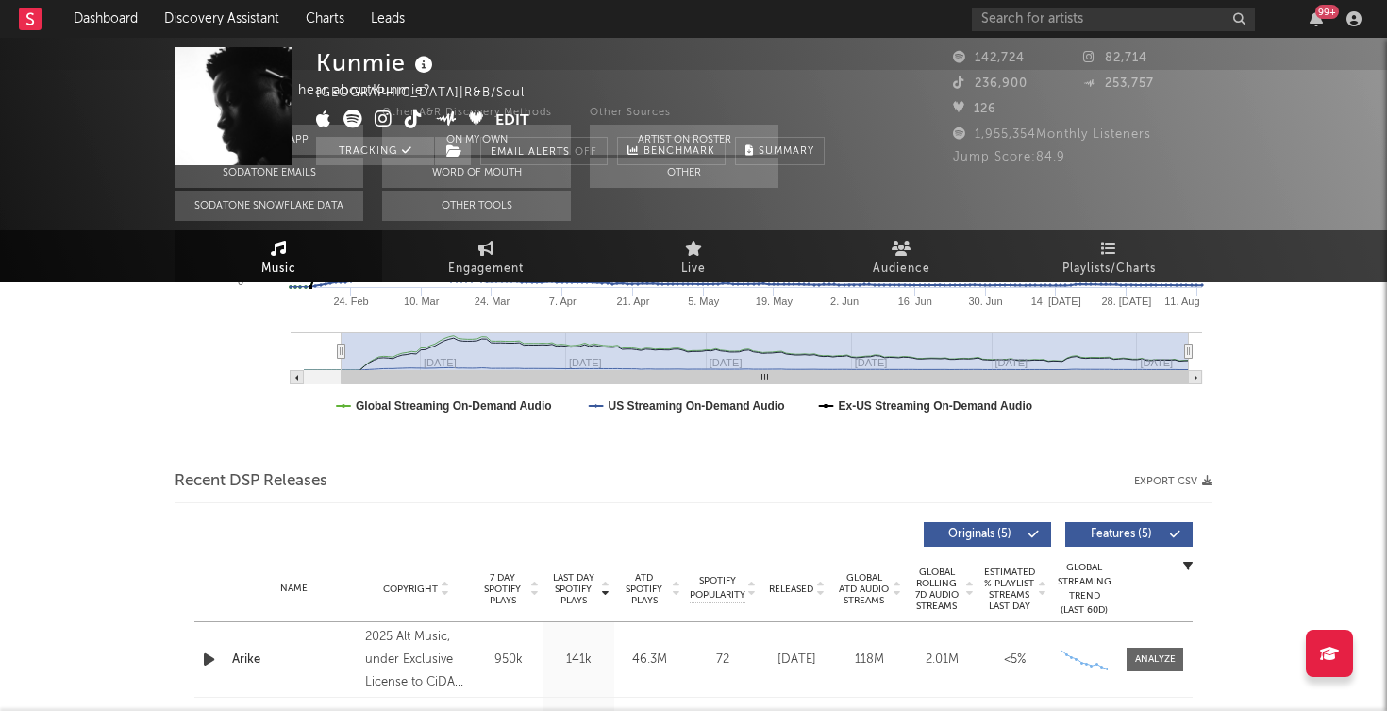
scroll to position [0, 0]
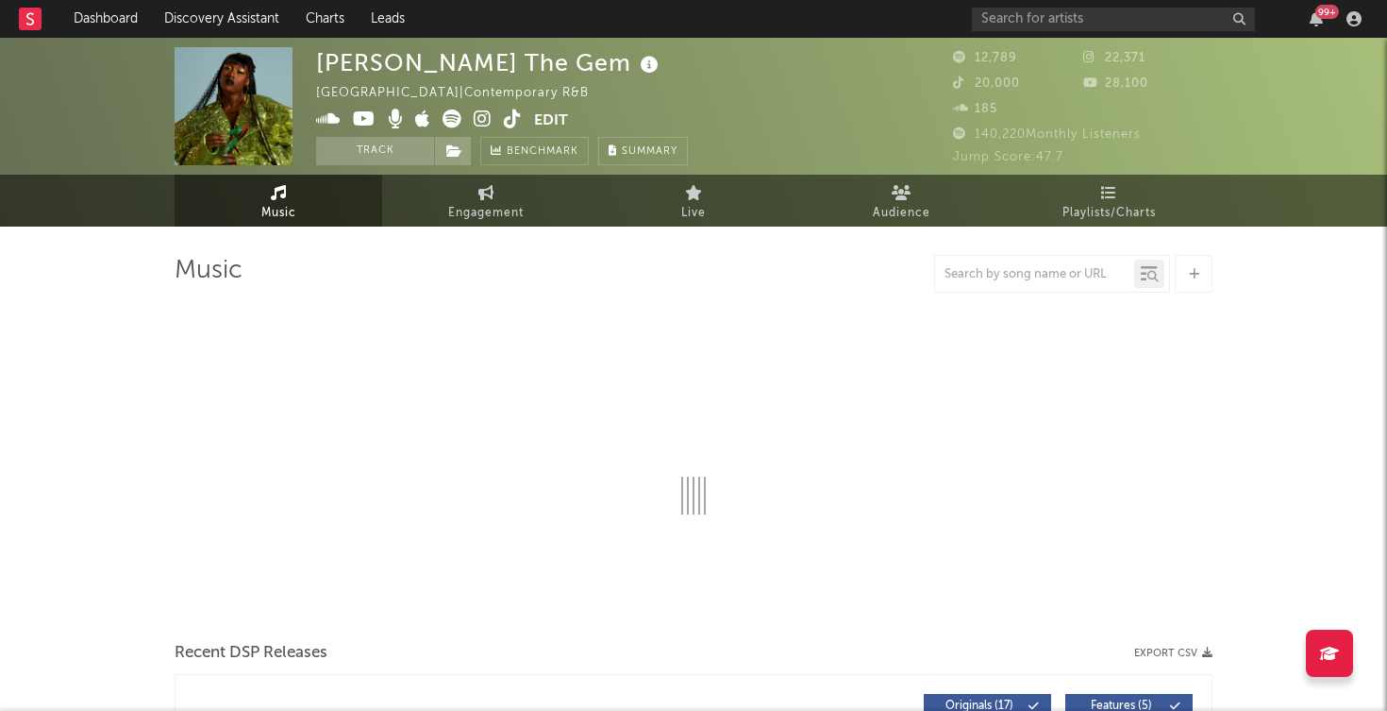
select select "6m"
